Goal: Check status: Check status

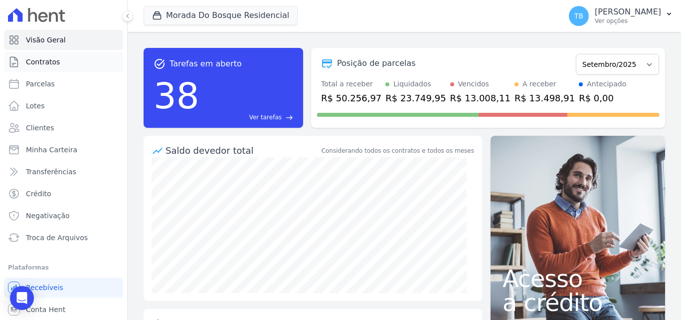
click at [42, 59] on span "Contratos" at bounding box center [43, 62] width 34 height 10
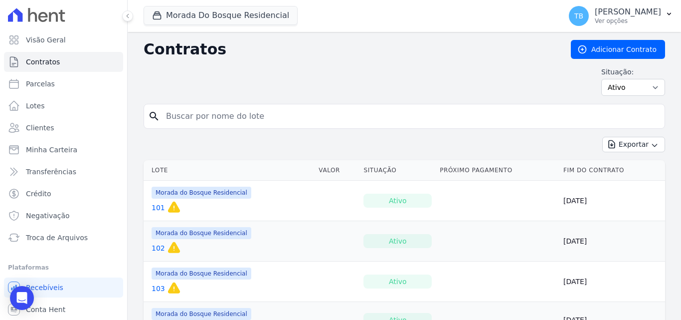
click at [199, 118] on input "search" at bounding box center [410, 116] width 501 height 20
type input "265"
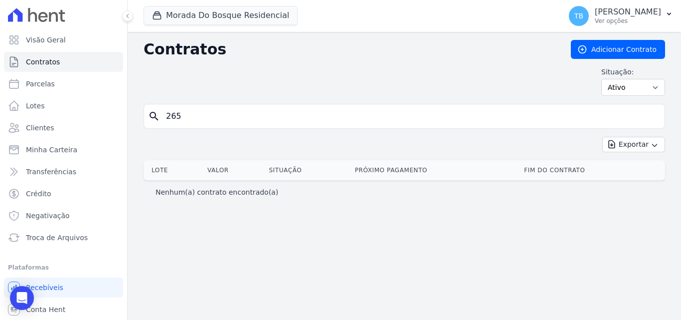
drag, startPoint x: 204, startPoint y: 115, endPoint x: 158, endPoint y: 115, distance: 46.9
click at [159, 115] on div "search 265" at bounding box center [405, 116] width 522 height 25
drag, startPoint x: 181, startPoint y: 115, endPoint x: 144, endPoint y: 113, distance: 37.4
click at [144, 113] on div "search 265" at bounding box center [405, 116] width 522 height 25
